Goal: Find contact information: Find contact information

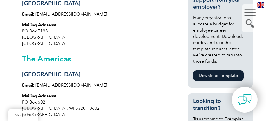
scroll to position [225, 0]
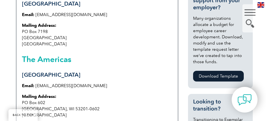
click at [60, 41] on div "[GEOGRAPHIC_DATA] Email: [EMAIL_ADDRESS][DOMAIN_NAME] Mailing Address: [STREET_…" at bounding box center [97, 49] width 162 height 158
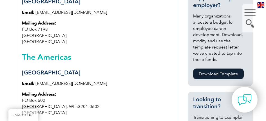
scroll to position [253, 0]
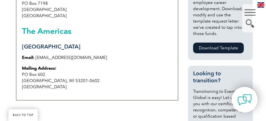
click at [62, 55] on link "[EMAIL_ADDRESS][DOMAIN_NAME]" at bounding box center [71, 57] width 72 height 5
click at [73, 68] on p "Mailing Address: [STREET_ADDRESS]" at bounding box center [97, 77] width 150 height 25
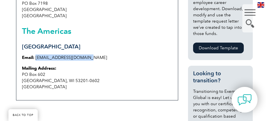
drag, startPoint x: 88, startPoint y: 50, endPoint x: 36, endPoint y: 52, distance: 52.1
click at [36, 54] on p "Email: [EMAIL_ADDRESS][DOMAIN_NAME]" at bounding box center [97, 57] width 150 height 6
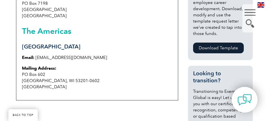
click at [44, 56] on div "[GEOGRAPHIC_DATA] Email: [EMAIL_ADDRESS][DOMAIN_NAME] Mailing Address: [STREET_…" at bounding box center [97, 21] width 162 height 158
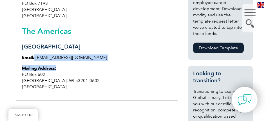
drag, startPoint x: 35, startPoint y: 52, endPoint x: 90, endPoint y: 64, distance: 55.6
click at [90, 64] on div "[GEOGRAPHIC_DATA] Email: [EMAIL_ADDRESS][DOMAIN_NAME] Mailing Address: [STREET_…" at bounding box center [97, 21] width 162 height 158
click at [90, 65] on p "Mailing Address: [STREET_ADDRESS]" at bounding box center [97, 77] width 150 height 25
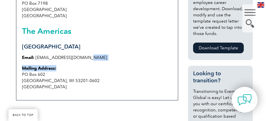
drag, startPoint x: 85, startPoint y: 52, endPoint x: 82, endPoint y: 60, distance: 8.3
click at [82, 60] on div "[GEOGRAPHIC_DATA] Email: [EMAIL_ADDRESS][DOMAIN_NAME] Mailing Address: [STREET_…" at bounding box center [97, 21] width 162 height 158
click at [82, 65] on p "Mailing Address: [STREET_ADDRESS]" at bounding box center [97, 77] width 150 height 25
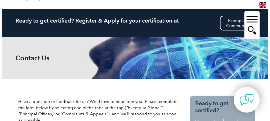
scroll to position [0, 0]
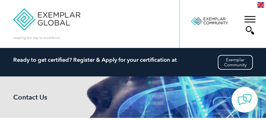
click at [247, 20] on div "▼" at bounding box center [249, 25] width 15 height 28
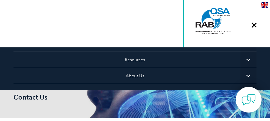
scroll to position [95, 0]
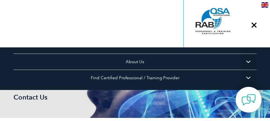
click at [244, 64] on span "▼" at bounding box center [249, 61] width 16 height 16
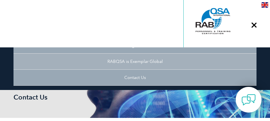
scroll to position [236, 0]
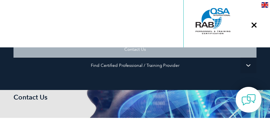
click at [144, 52] on link "Contact Us" at bounding box center [135, 49] width 243 height 16
